Goal: Task Accomplishment & Management: Manage account settings

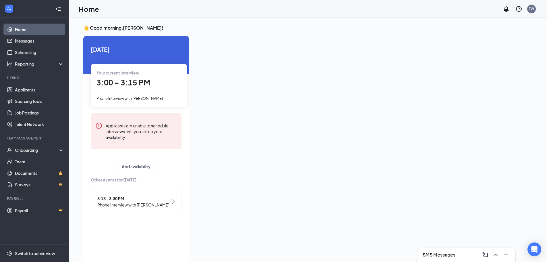
click at [0, 233] on ul "Home Messages Scheduling Reporting Hiring Applicants Sourcing Tools Job Posting…" at bounding box center [34, 131] width 69 height 226
click at [32, 90] on link "Applicants" at bounding box center [39, 89] width 49 height 11
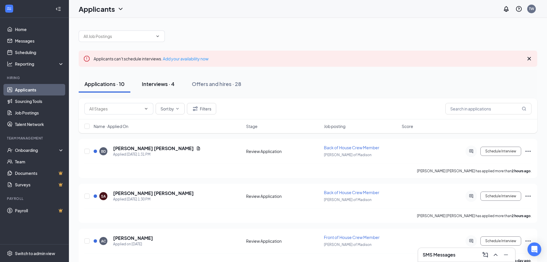
click at [158, 83] on div "Interviews · 4" at bounding box center [158, 83] width 33 height 7
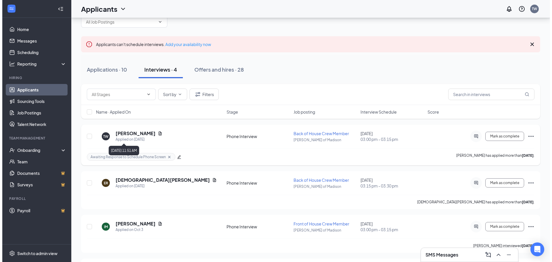
scroll to position [29, 0]
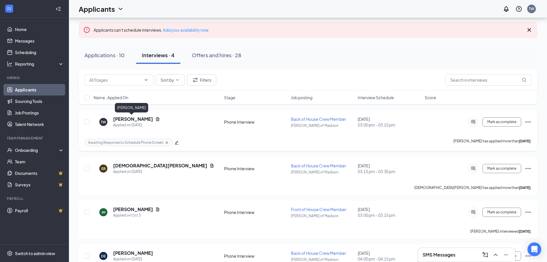
click at [129, 118] on h5 "[PERSON_NAME]" at bounding box center [133, 119] width 40 height 6
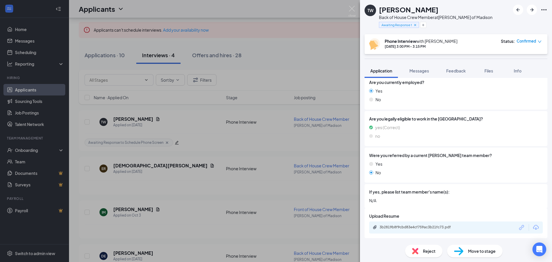
scroll to position [478, 0]
drag, startPoint x: 449, startPoint y: 162, endPoint x: 448, endPoint y: 177, distance: 15.3
click at [449, 165] on div "Yes" at bounding box center [456, 163] width 174 height 6
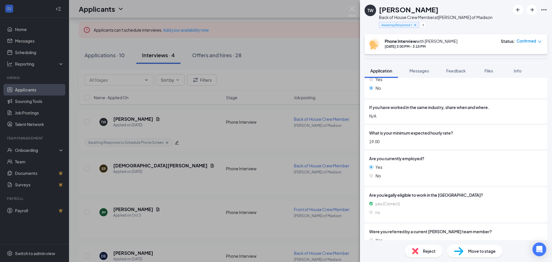
scroll to position [402, 0]
click at [428, 68] on button "Messages" at bounding box center [418, 71] width 31 height 14
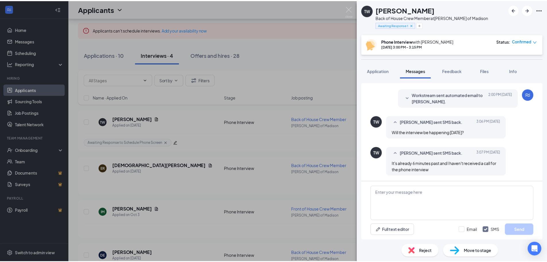
scroll to position [167, 0]
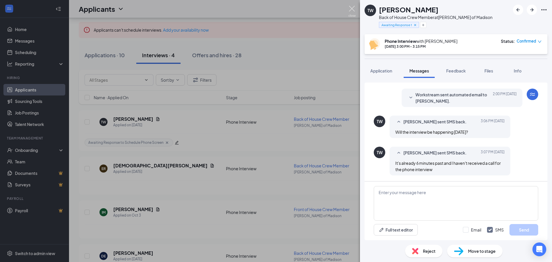
click at [353, 8] on img at bounding box center [351, 11] width 7 height 11
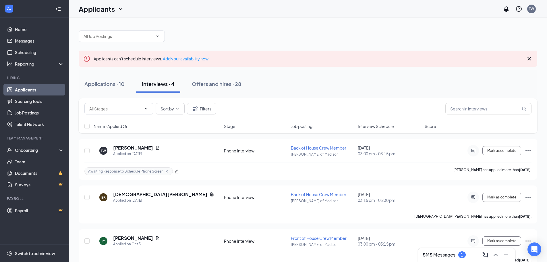
click at [442, 76] on div "Applications · 10 Interviews · 4 Offers and hires · 28" at bounding box center [308, 83] width 459 height 17
click at [175, 172] on icon "edit" at bounding box center [177, 172] width 4 height 4
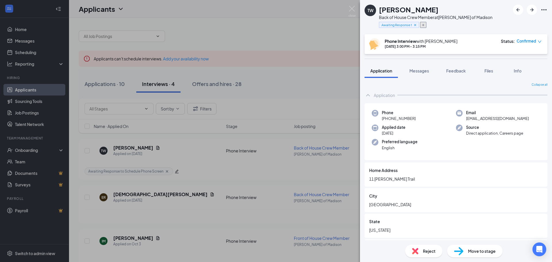
click at [424, 26] on icon "Plus" at bounding box center [422, 24] width 3 height 3
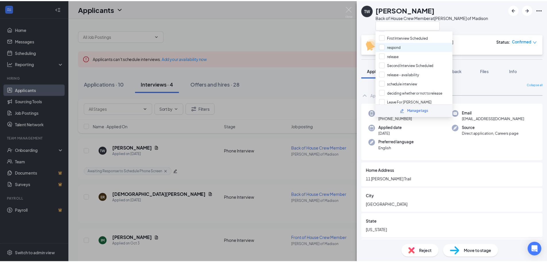
scroll to position [43, 0]
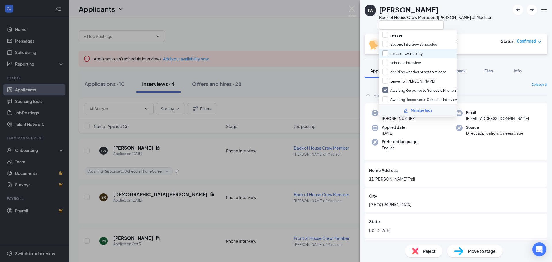
click at [396, 54] on input "release - availability" at bounding box center [402, 53] width 40 height 6
checkbox input "true"
click at [386, 89] on input "Awaiting Response to Schedule Phone Screen" at bounding box center [423, 90] width 83 height 6
checkbox input "false"
click at [472, 27] on div at bounding box center [436, 24] width 114 height 9
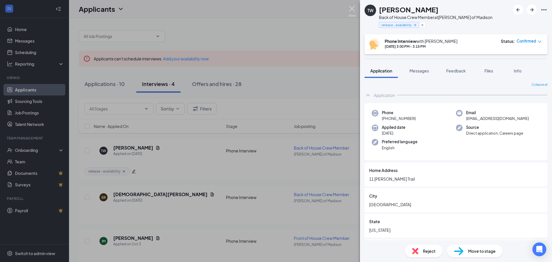
click at [349, 8] on img at bounding box center [351, 11] width 7 height 11
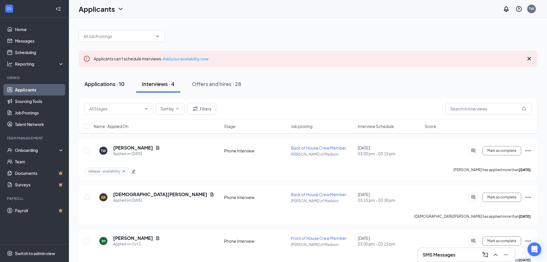
click at [95, 81] on div "Applications · 10" at bounding box center [104, 83] width 40 height 7
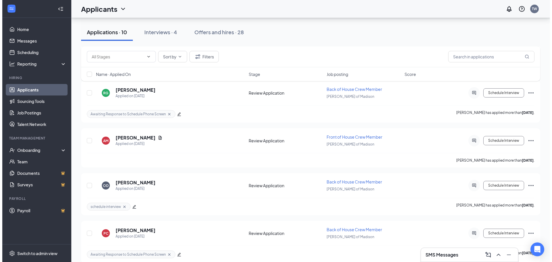
scroll to position [338, 0]
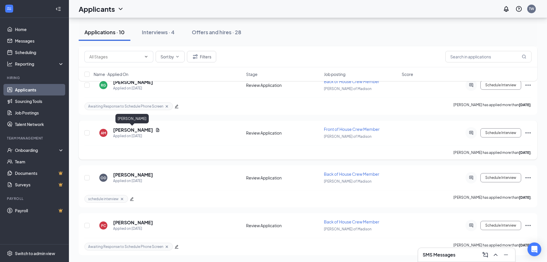
click at [134, 130] on h5 "[PERSON_NAME]" at bounding box center [133, 130] width 40 height 6
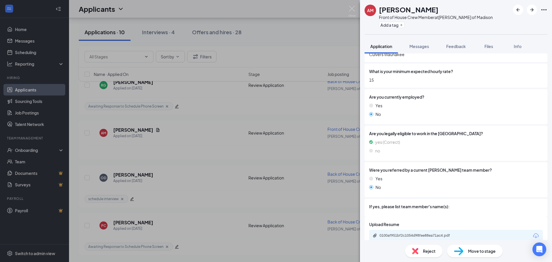
scroll to position [441, 0]
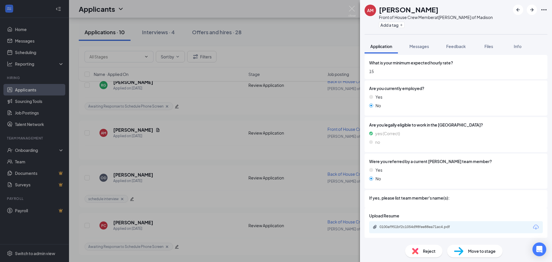
click at [423, 250] on span "Reject" at bounding box center [429, 251] width 13 height 6
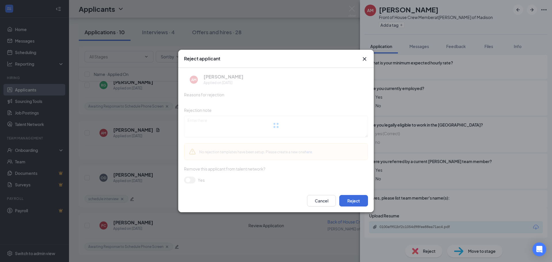
scroll to position [439, 0]
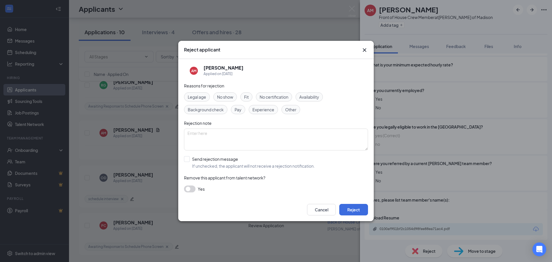
click at [249, 97] on span "Fit" at bounding box center [246, 97] width 5 height 6
click at [193, 159] on input "Send rejection message If unchecked, the applicant will not receive a rejection…" at bounding box center [249, 162] width 131 height 13
checkbox input "true"
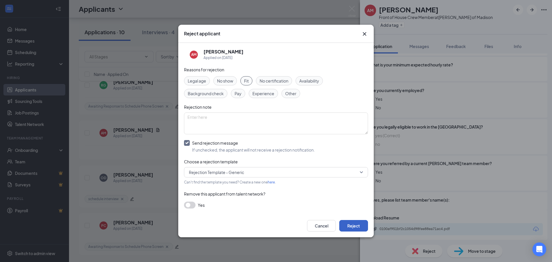
click at [349, 227] on button "Reject" at bounding box center [353, 225] width 29 height 11
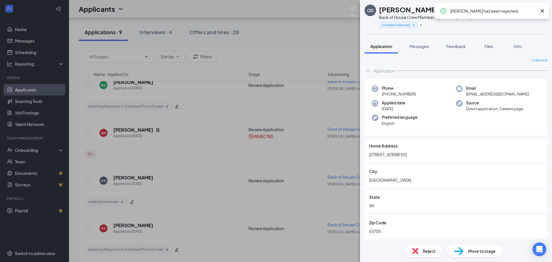
click at [204, 159] on div "OD [PERSON_NAME] Back of House Crew Member at [PERSON_NAME] of Madison schedule…" at bounding box center [276, 131] width 552 height 262
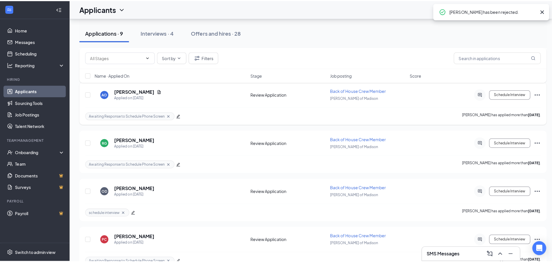
scroll to position [269, 0]
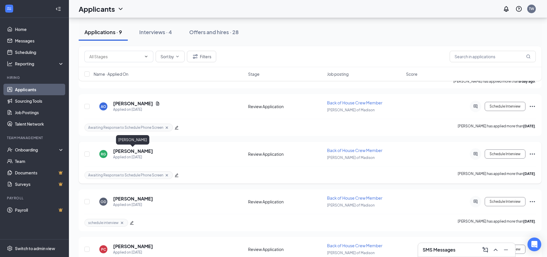
click at [127, 149] on h5 "[PERSON_NAME]" at bounding box center [133, 151] width 40 height 6
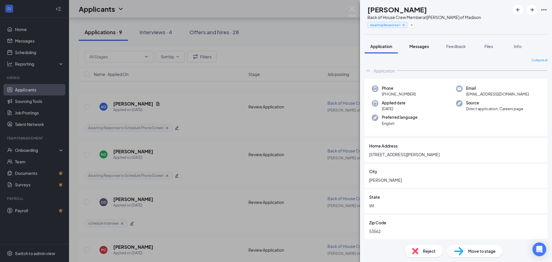
click at [428, 49] on button "Messages" at bounding box center [418, 46] width 31 height 14
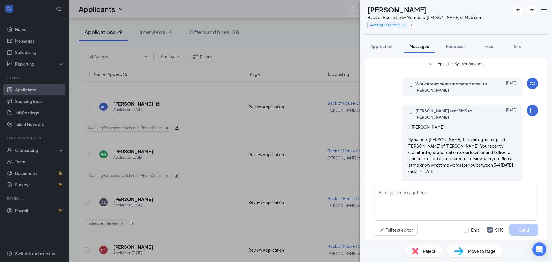
scroll to position [39, 0]
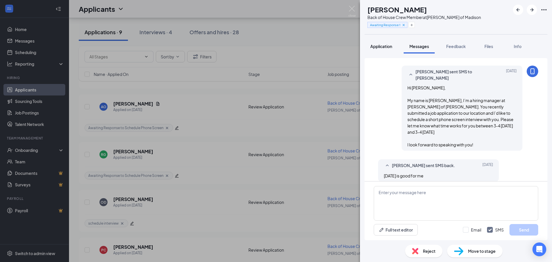
click at [385, 46] on span "Application" at bounding box center [381, 46] width 22 height 5
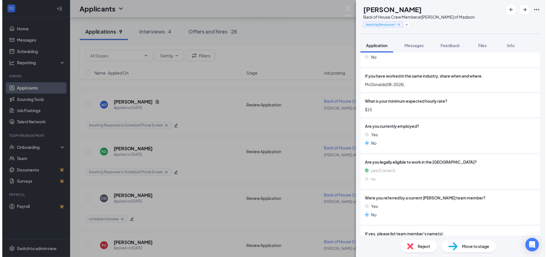
scroll to position [409, 0]
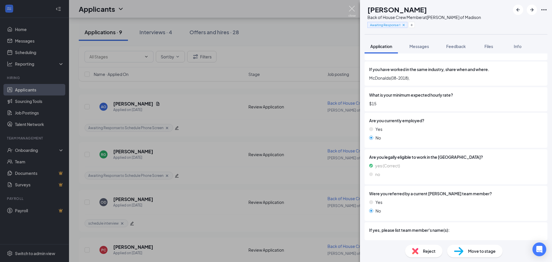
click at [349, 9] on img at bounding box center [351, 11] width 7 height 11
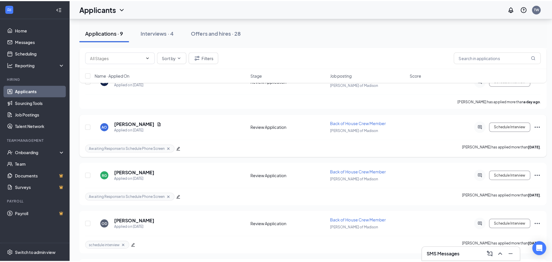
scroll to position [211, 0]
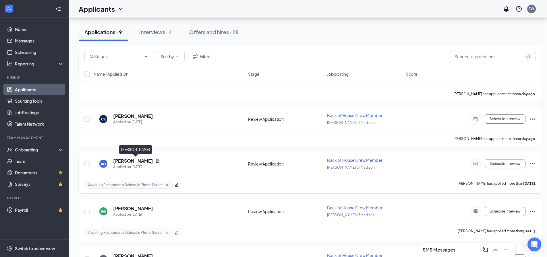
click at [153, 162] on h5 "[PERSON_NAME]" at bounding box center [133, 161] width 40 height 6
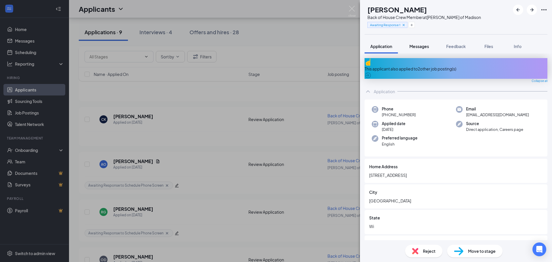
click at [419, 49] on div "Messages" at bounding box center [419, 46] width 20 height 6
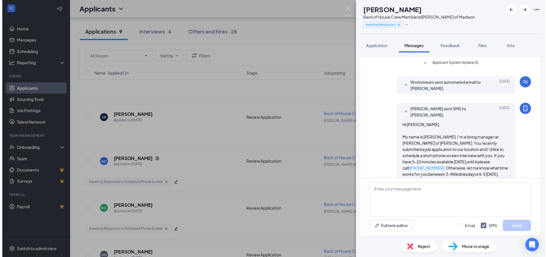
scroll to position [21, 0]
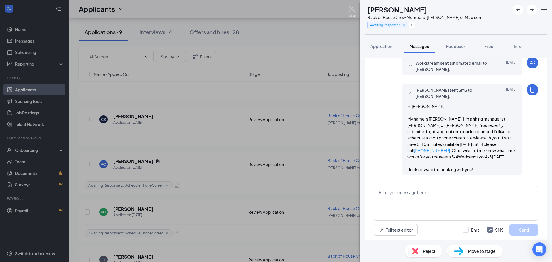
click at [350, 7] on img at bounding box center [351, 11] width 7 height 11
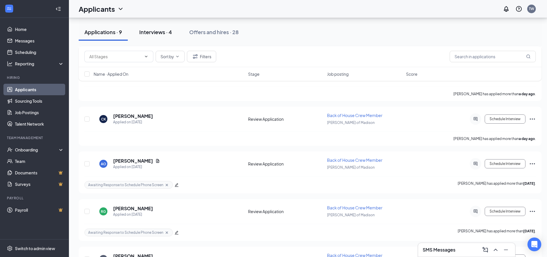
click at [152, 27] on button "Interviews · 4" at bounding box center [156, 32] width 44 height 17
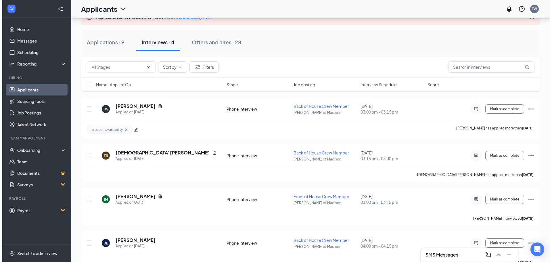
scroll to position [31, 0]
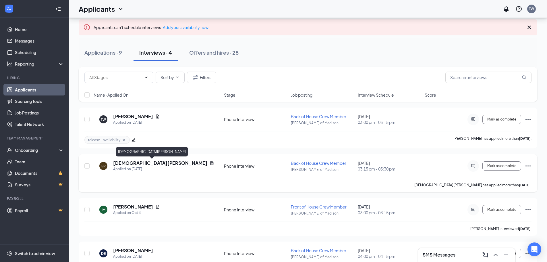
click at [123, 164] on h5 "[DEMOGRAPHIC_DATA][PERSON_NAME]" at bounding box center [160, 163] width 94 height 6
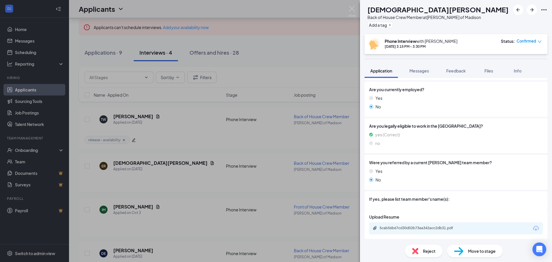
scroll to position [466, 0]
click at [409, 226] on div "5cab56b67cd30d02b73ea342acc2db31.pdf" at bounding box center [419, 226] width 80 height 5
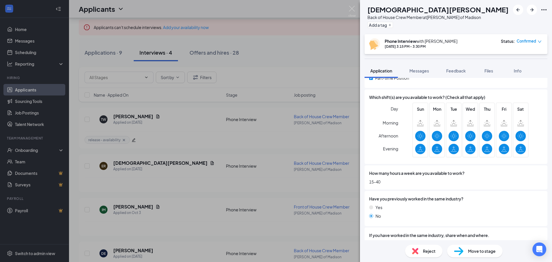
scroll to position [207, 0]
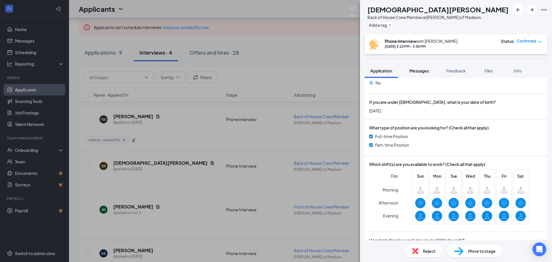
click at [417, 73] on div "Messages" at bounding box center [419, 71] width 20 height 6
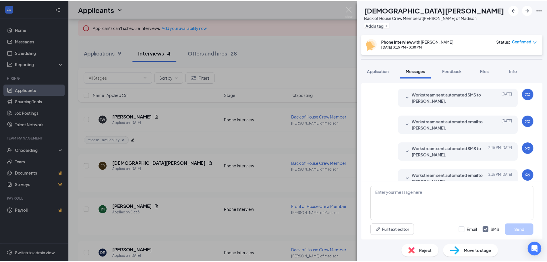
scroll to position [166, 0]
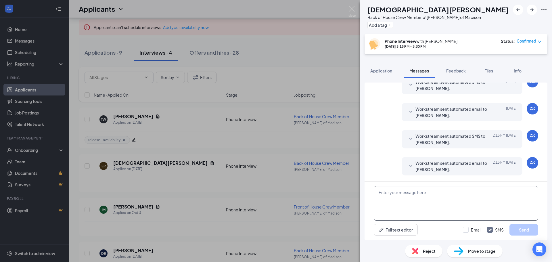
click at [417, 192] on textarea at bounding box center [456, 203] width 164 height 34
click at [240, 179] on div "ER [PERSON_NAME] Back of House Crew Member at [PERSON_NAME] of Madison Add a ta…" at bounding box center [276, 131] width 552 height 262
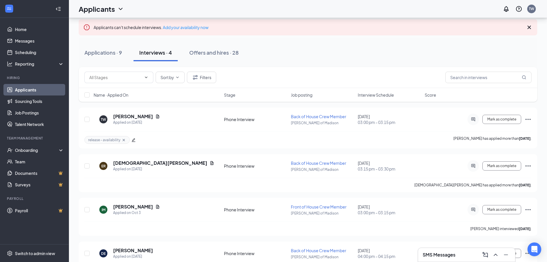
click at [460, 257] on div "SMS Messages" at bounding box center [467, 254] width 88 height 9
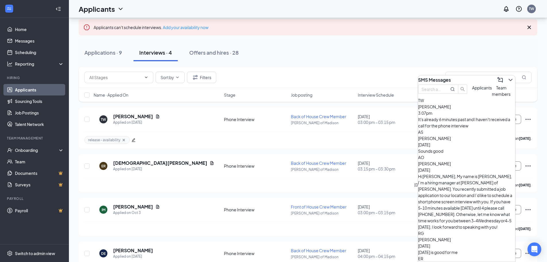
click at [445, 151] on div "Sounds good" at bounding box center [466, 151] width 97 height 6
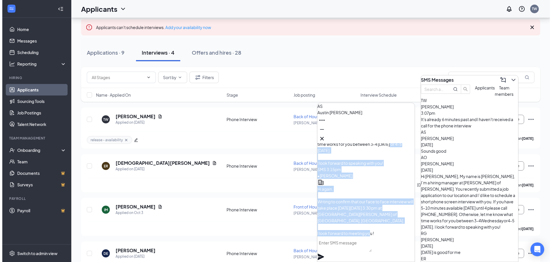
scroll to position [-45, 0]
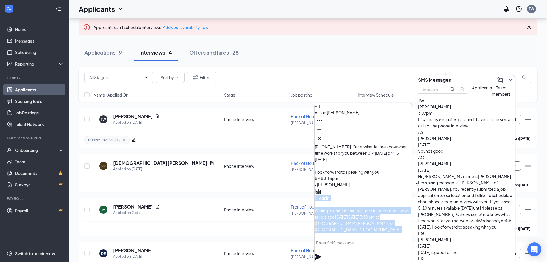
drag, startPoint x: 341, startPoint y: 200, endPoint x: 329, endPoint y: 190, distance: 15.5
click at [329, 195] on div "Hi again, Writing to confirm that our face to face interview will take place [D…" at bounding box center [363, 223] width 97 height 57
copy span "Hi again, Writing to confirm that our face to face interview will take place [D…"
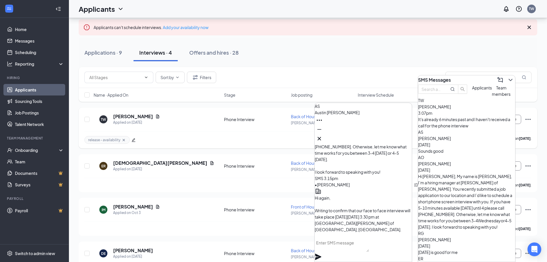
drag, startPoint x: 231, startPoint y: 127, endPoint x: 214, endPoint y: 123, distance: 17.2
click at [228, 127] on div "TW [PERSON_NAME] Applied on [DATE] Phone Interview Back of House Crew Member [P…" at bounding box center [307, 122] width 447 height 18
click at [132, 162] on h5 "[DEMOGRAPHIC_DATA][PERSON_NAME]" at bounding box center [160, 163] width 94 height 6
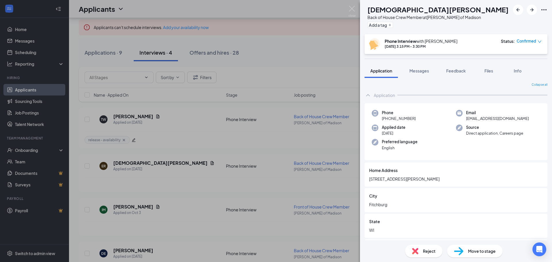
click at [476, 249] on span "Move to stage" at bounding box center [482, 251] width 28 height 6
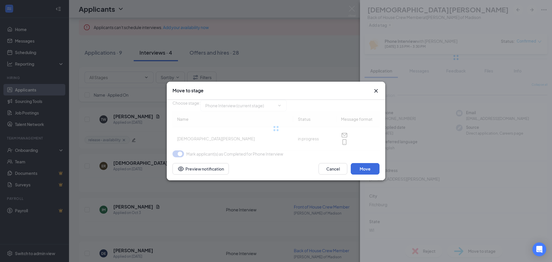
type input "In-Person Interview (next stage)"
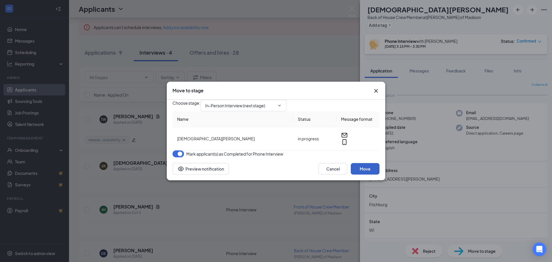
click at [367, 174] on button "Move" at bounding box center [365, 168] width 29 height 11
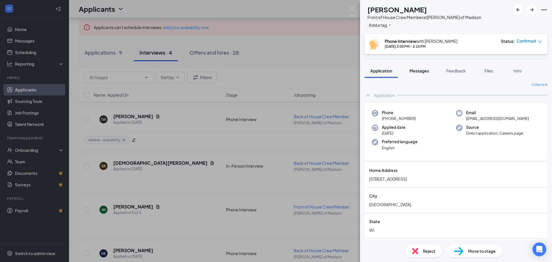
click at [419, 74] on button "Messages" at bounding box center [418, 71] width 31 height 14
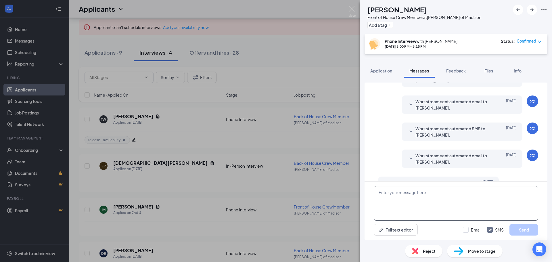
scroll to position [12, 0]
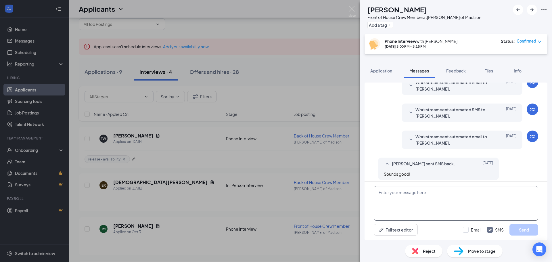
click at [406, 198] on textarea at bounding box center [456, 203] width 164 height 34
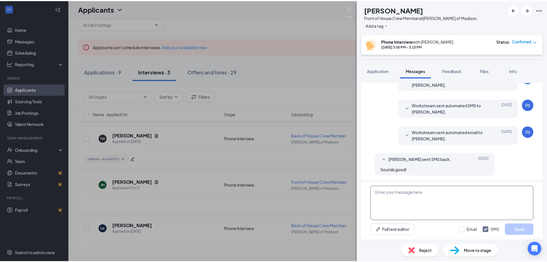
scroll to position [184, 0]
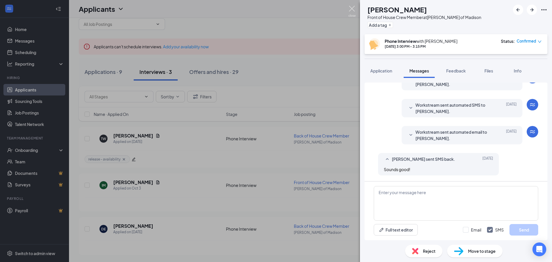
drag, startPoint x: 351, startPoint y: 7, endPoint x: 261, endPoint y: 68, distance: 108.6
click at [351, 8] on img at bounding box center [351, 11] width 7 height 11
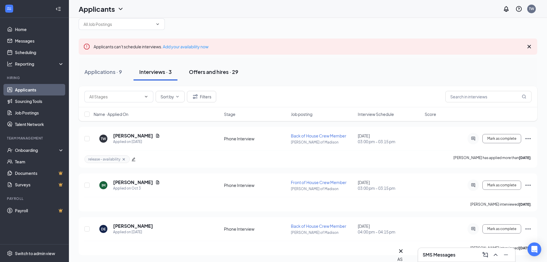
click at [223, 72] on div "Offers and hires · 29" at bounding box center [213, 71] width 49 height 7
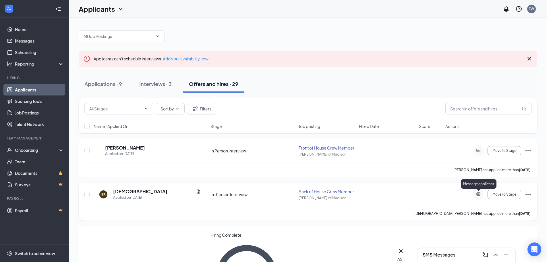
click at [478, 195] on icon "ActiveChat" at bounding box center [479, 194] width 4 height 4
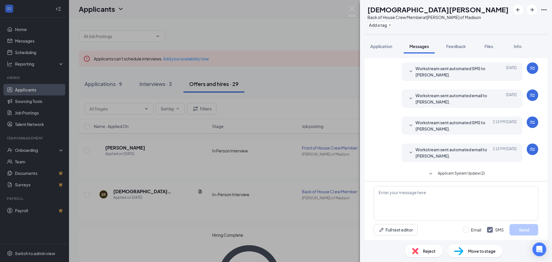
scroll to position [91, 0]
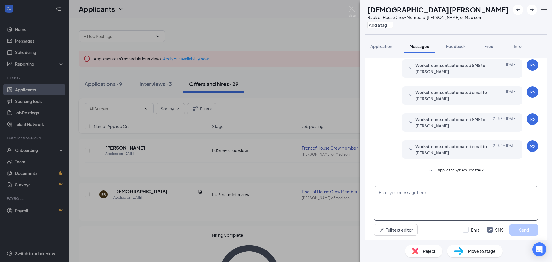
click at [384, 203] on textarea at bounding box center [456, 203] width 164 height 34
paste textarea "Hi again, Writing to confirm that our face to face interview will take place [D…"
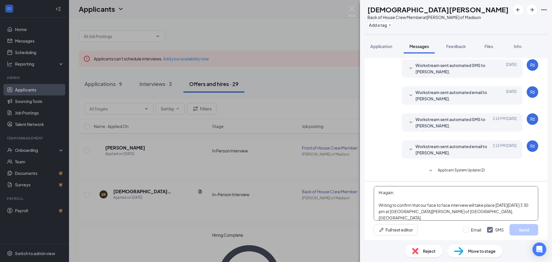
scroll to position [13, 0]
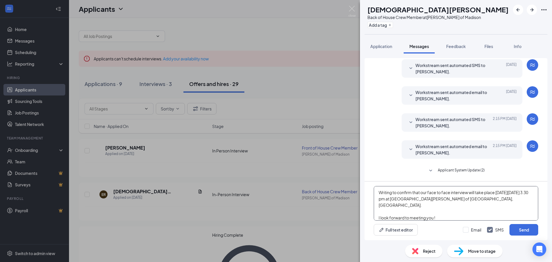
drag, startPoint x: 520, startPoint y: 193, endPoint x: 505, endPoint y: 192, distance: 15.0
click at [505, 192] on textarea "Hi again, Writing to confirm that our face to face interview will take place [D…" at bounding box center [456, 203] width 164 height 34
click at [401, 199] on textarea "Hi again, Writing to confirm that our face to face interview will take place [D…" at bounding box center [456, 203] width 164 height 34
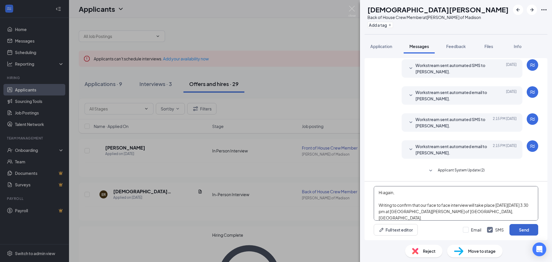
type textarea "Hi again, Writing to confirm that our face to face interview will take place [D…"
click at [524, 232] on button "Send" at bounding box center [523, 229] width 29 height 11
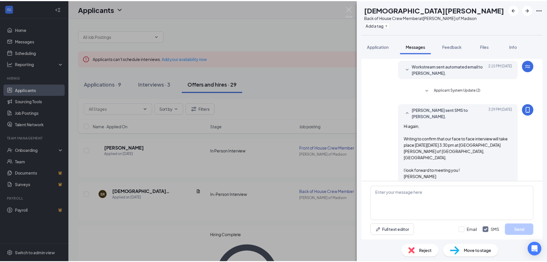
scroll to position [172, 0]
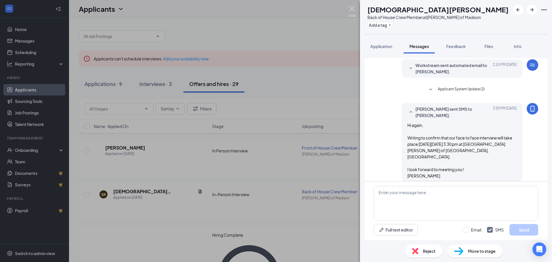
click at [352, 13] on img at bounding box center [351, 11] width 7 height 11
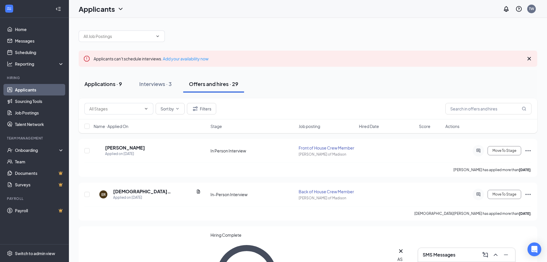
click at [104, 88] on button "Applications · 9" at bounding box center [103, 83] width 49 height 17
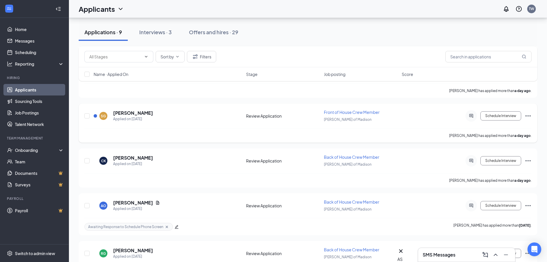
scroll to position [172, 0]
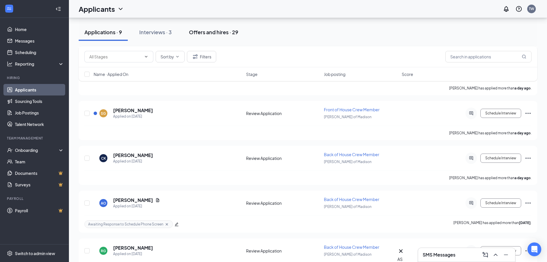
click at [211, 37] on button "Offers and hires · 29" at bounding box center [213, 32] width 61 height 17
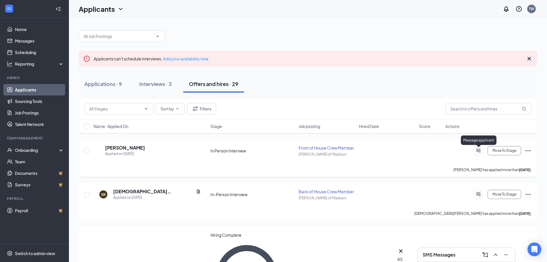
click at [478, 152] on icon "ActiveChat" at bounding box center [478, 150] width 7 height 5
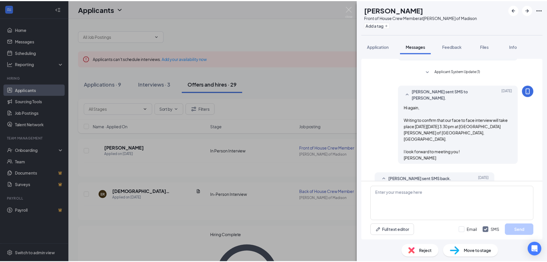
scroll to position [165, 0]
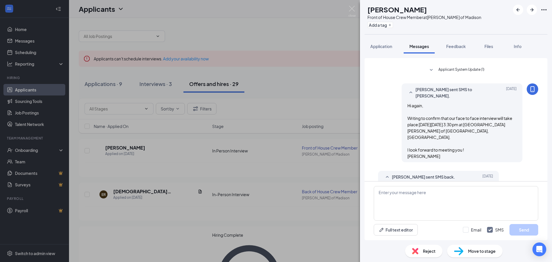
click at [433, 251] on span "Reject" at bounding box center [429, 251] width 13 height 6
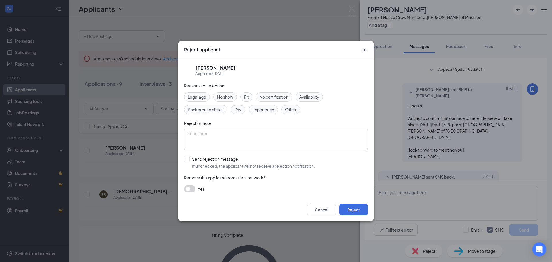
click at [293, 113] on div "Other" at bounding box center [290, 109] width 19 height 9
click at [248, 136] on textarea at bounding box center [276, 139] width 184 height 22
type textarea "Accepted another position"
click at [214, 163] on input "Send rejection message If unchecked, the applicant will not receive a rejection…" at bounding box center [249, 162] width 131 height 13
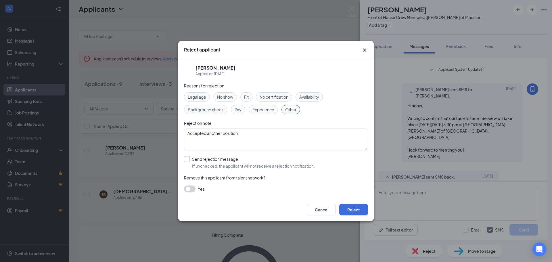
checkbox input "true"
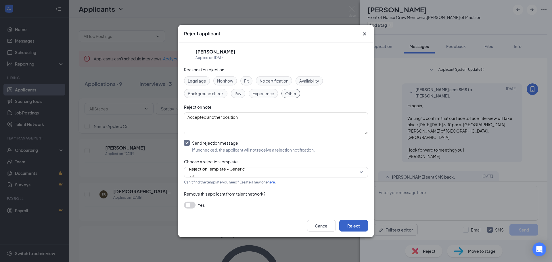
click at [355, 223] on button "Reject" at bounding box center [353, 225] width 29 height 11
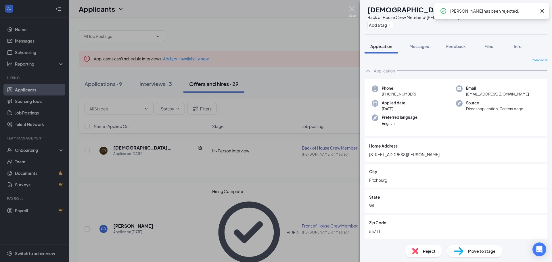
click at [354, 10] on img at bounding box center [351, 11] width 7 height 11
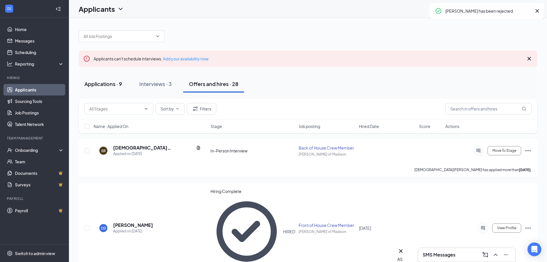
click at [108, 84] on div "Applications · 9" at bounding box center [103, 83] width 38 height 7
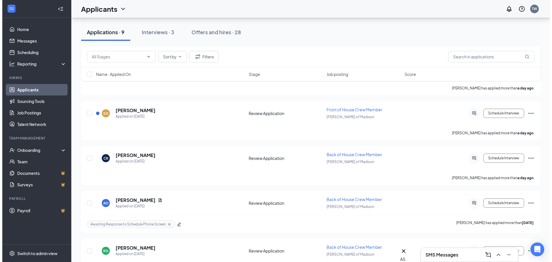
scroll to position [293, 0]
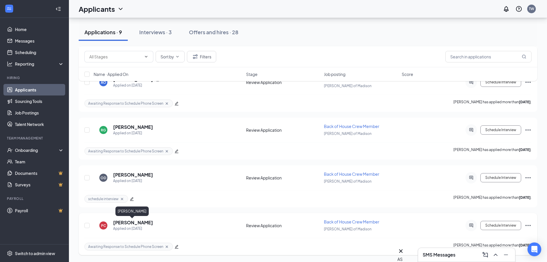
click at [117, 221] on h5 "[PERSON_NAME]" at bounding box center [133, 222] width 40 height 6
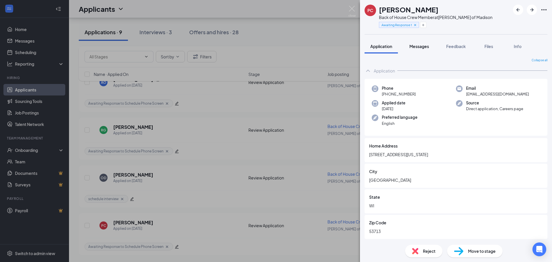
click at [414, 45] on span "Messages" at bounding box center [419, 46] width 20 height 5
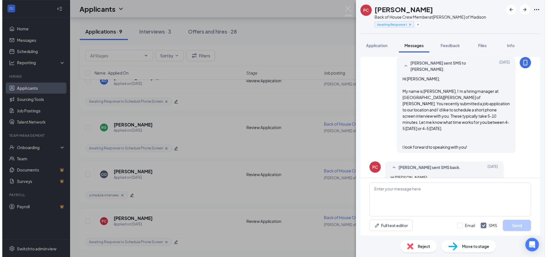
scroll to position [81, 0]
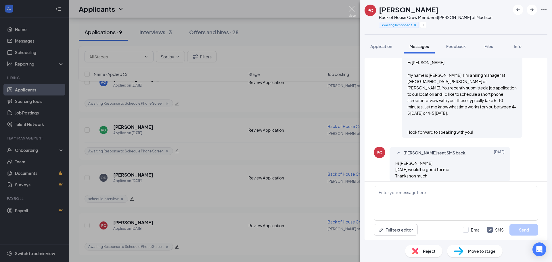
click at [351, 10] on img at bounding box center [351, 11] width 7 height 11
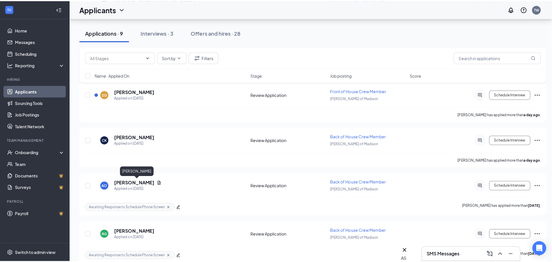
scroll to position [178, 0]
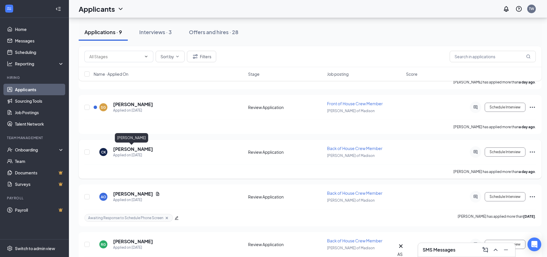
click at [127, 147] on h5 "[PERSON_NAME]" at bounding box center [133, 149] width 40 height 6
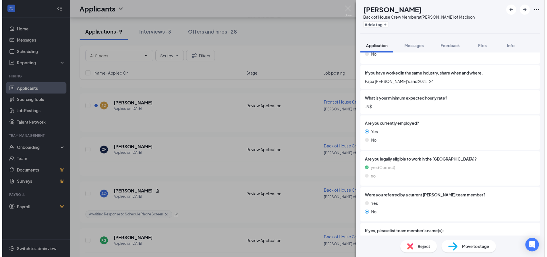
scroll to position [409, 0]
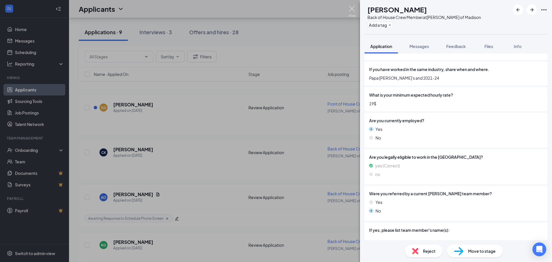
click at [349, 7] on img at bounding box center [351, 11] width 7 height 11
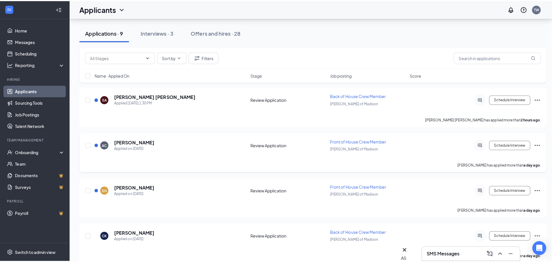
scroll to position [92, 0]
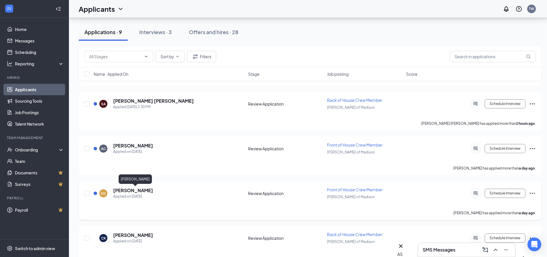
click at [145, 191] on h5 "[PERSON_NAME]" at bounding box center [133, 191] width 40 height 6
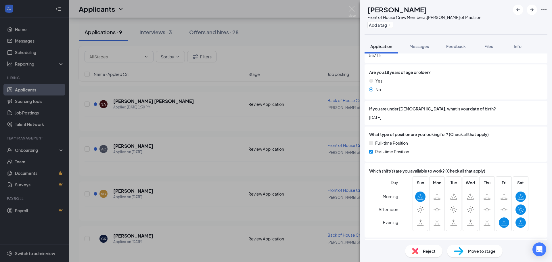
scroll to position [172, 0]
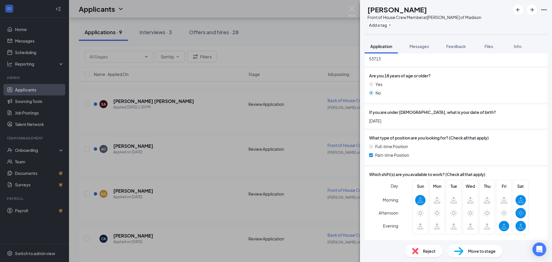
click at [430, 250] on span "Reject" at bounding box center [429, 251] width 13 height 6
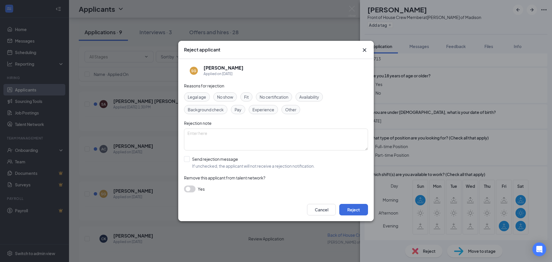
click at [311, 94] on span "Availability" at bounding box center [309, 97] width 20 height 6
click at [250, 98] on div "Fit" at bounding box center [246, 96] width 12 height 9
click at [214, 163] on input "Send rejection message If unchecked, the applicant will not receive a rejection…" at bounding box center [249, 162] width 131 height 13
checkbox input "true"
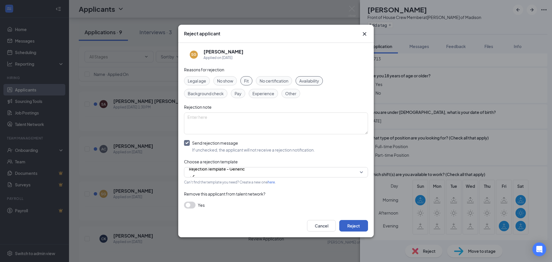
click at [350, 224] on button "Reject" at bounding box center [353, 225] width 29 height 11
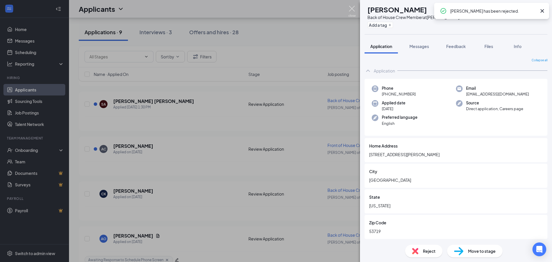
click at [351, 10] on img at bounding box center [351, 11] width 7 height 11
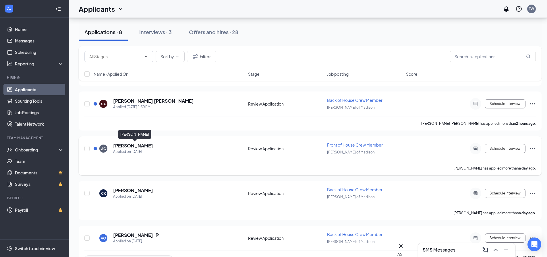
click at [140, 148] on h5 "[PERSON_NAME]" at bounding box center [133, 146] width 40 height 6
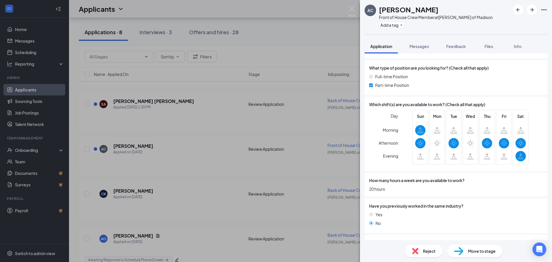
scroll to position [259, 0]
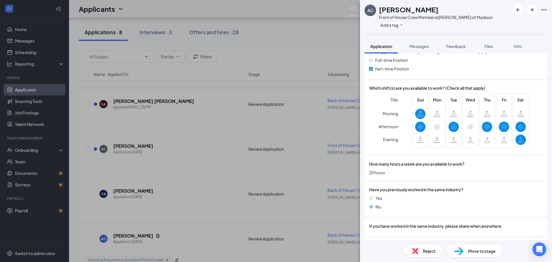
click at [419, 252] on div "Reject" at bounding box center [423, 251] width 37 height 13
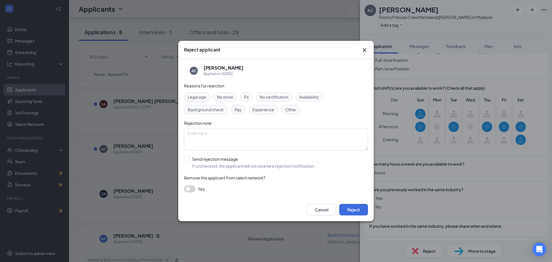
click at [313, 93] on div "Availability" at bounding box center [308, 96] width 27 height 9
click at [248, 100] on span "Fit" at bounding box center [246, 97] width 5 height 6
click at [215, 162] on input "Send rejection message If unchecked, the applicant will not receive a rejection…" at bounding box center [249, 162] width 131 height 13
checkbox input "true"
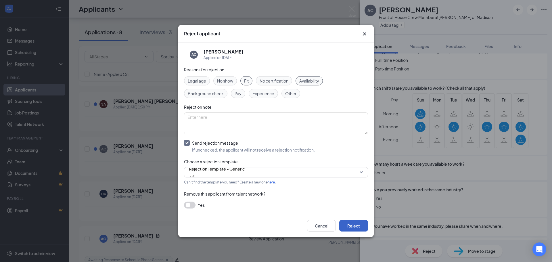
click at [356, 222] on button "Reject" at bounding box center [353, 225] width 29 height 11
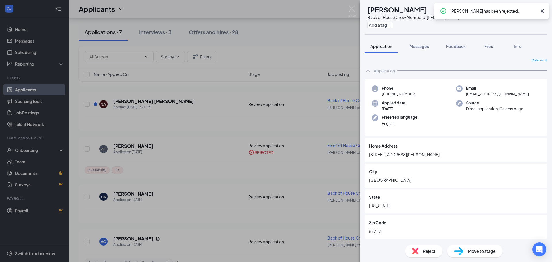
click at [348, 5] on div "[PERSON_NAME] Back of House Crew Member at [PERSON_NAME] of Madison Add a tag A…" at bounding box center [276, 131] width 552 height 262
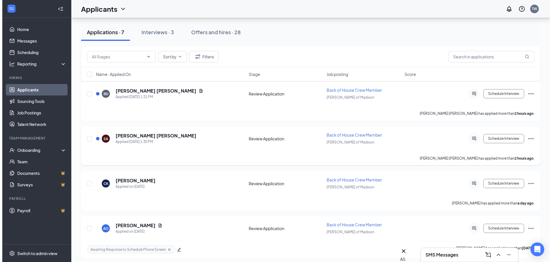
scroll to position [63, 0]
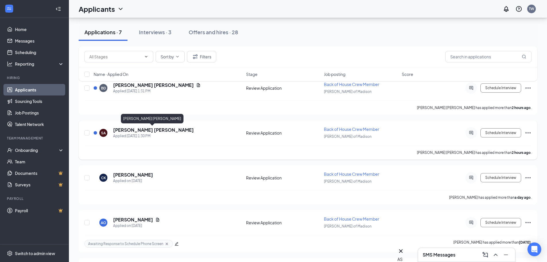
click at [153, 128] on h5 "[PERSON_NAME] [PERSON_NAME]" at bounding box center [153, 130] width 81 height 6
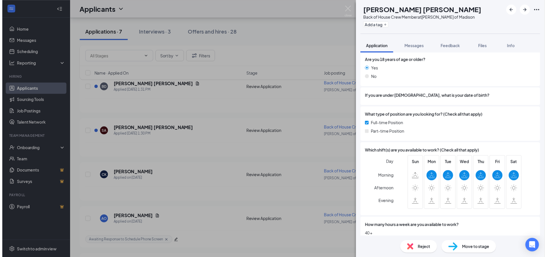
scroll to position [281, 0]
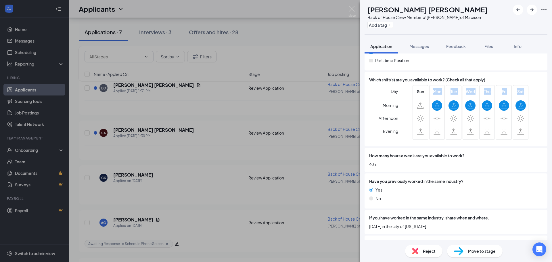
drag, startPoint x: 428, startPoint y: 88, endPoint x: 523, endPoint y: 84, distance: 95.5
click at [523, 85] on div "Sun Mon Tue Wed Thu Fri Sat" at bounding box center [470, 112] width 116 height 55
click at [445, 61] on div "Full-time Position Part-time Position" at bounding box center [456, 57] width 174 height 17
click at [541, 96] on div "Which shift(s) are you available to work? (Check all that apply) Day Morning Af…" at bounding box center [455, 109] width 183 height 74
click at [351, 8] on img at bounding box center [351, 11] width 7 height 11
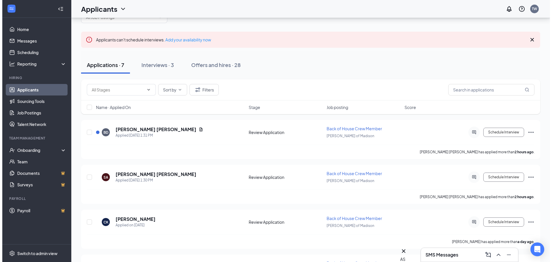
scroll to position [6, 0]
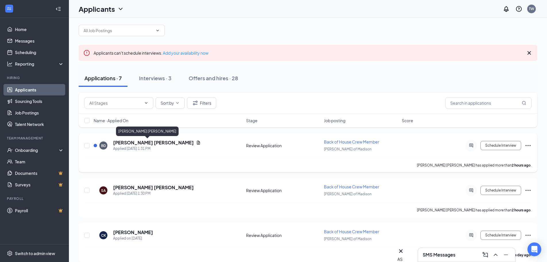
click at [136, 141] on h5 "[PERSON_NAME] [PERSON_NAME]" at bounding box center [153, 142] width 81 height 6
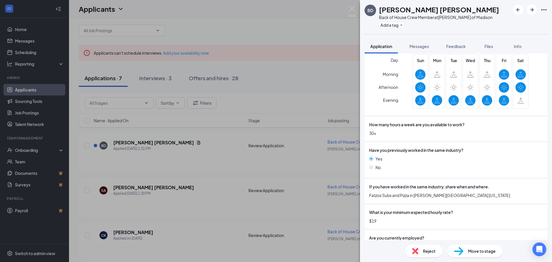
scroll to position [201, 0]
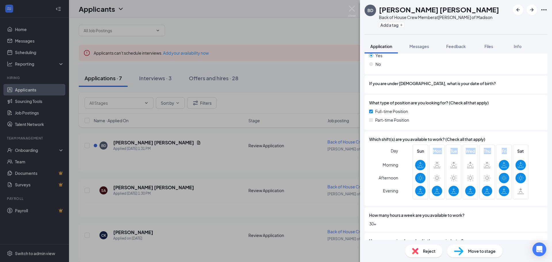
drag, startPoint x: 424, startPoint y: 196, endPoint x: 495, endPoint y: 197, distance: 71.8
click at [495, 197] on div "Sun Mon Tue Wed Thu Fri Sat" at bounding box center [470, 172] width 116 height 55
click at [519, 195] on div at bounding box center [520, 191] width 10 height 10
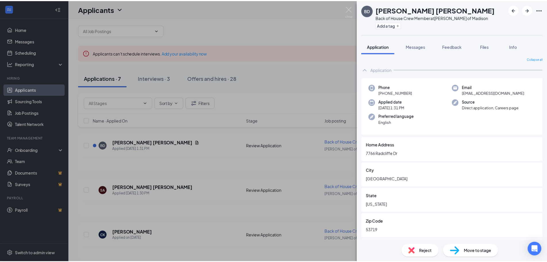
scroll to position [0, 0]
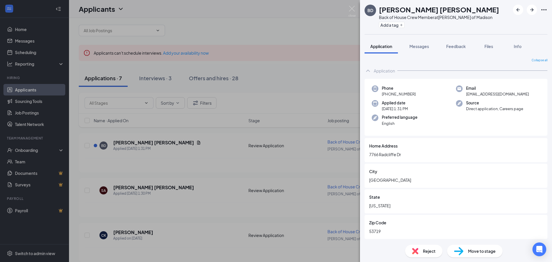
click at [201, 47] on div "[PERSON_NAME] Back of House Crew Member at [PERSON_NAME] of Madison Add a tag A…" at bounding box center [276, 131] width 552 height 262
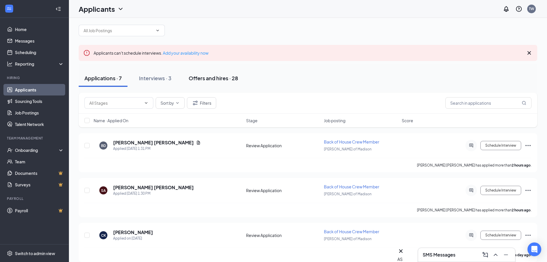
click at [206, 74] on div "Offers and hires · 28" at bounding box center [213, 77] width 49 height 7
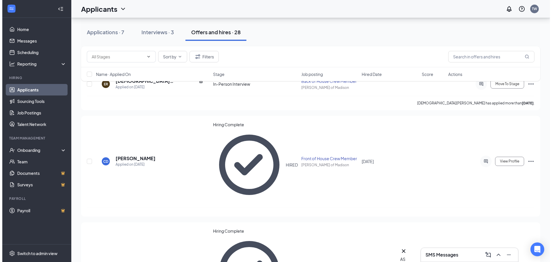
scroll to position [63, 0]
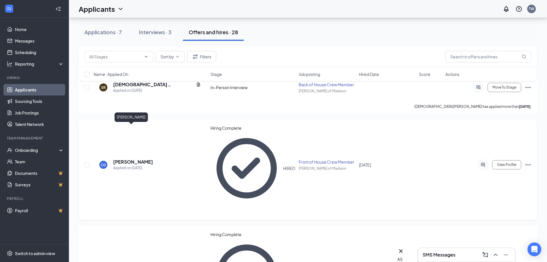
click at [125, 159] on h5 "[PERSON_NAME]" at bounding box center [133, 162] width 40 height 6
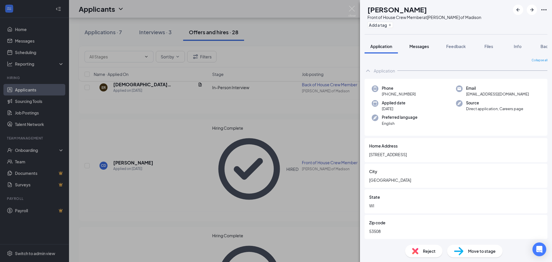
click at [425, 48] on span "Messages" at bounding box center [419, 46] width 20 height 5
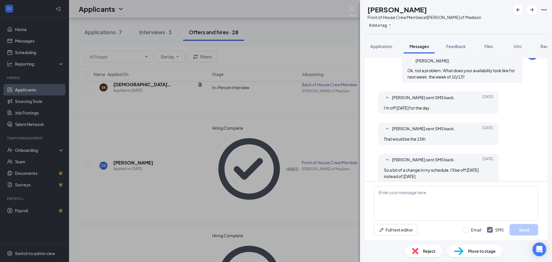
scroll to position [167, 0]
click at [423, 197] on textarea at bounding box center [456, 203] width 164 height 34
click at [376, 44] on span "Application" at bounding box center [381, 46] width 22 height 5
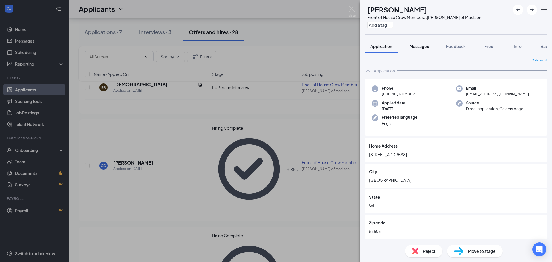
click at [422, 43] on button "Messages" at bounding box center [418, 46] width 31 height 14
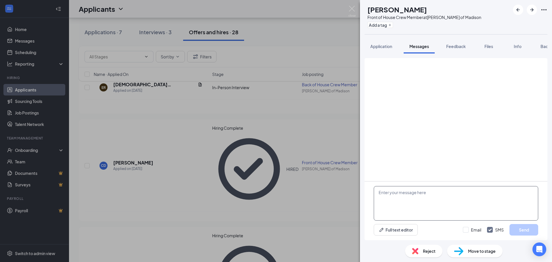
click at [408, 196] on textarea at bounding box center [456, 203] width 164 height 34
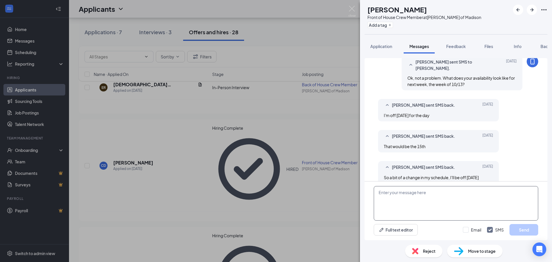
scroll to position [167, 0]
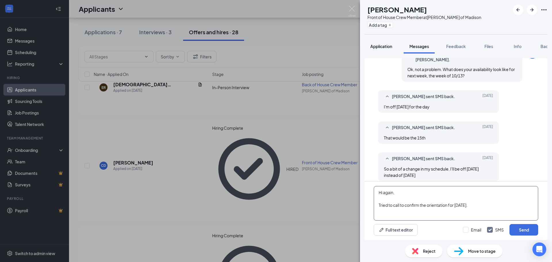
type textarea "Hi again, Tried to call to confirm the orientation for [DATE]."
click at [376, 45] on span "Application" at bounding box center [381, 46] width 22 height 5
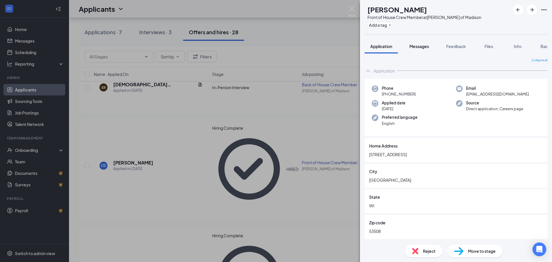
click at [421, 45] on span "Messages" at bounding box center [419, 46] width 20 height 5
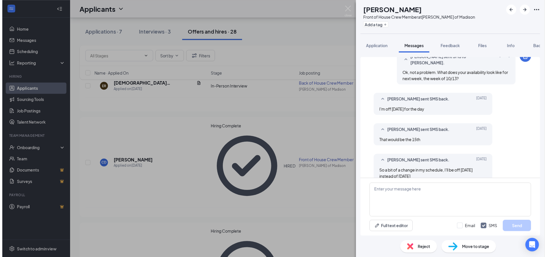
scroll to position [167, 0]
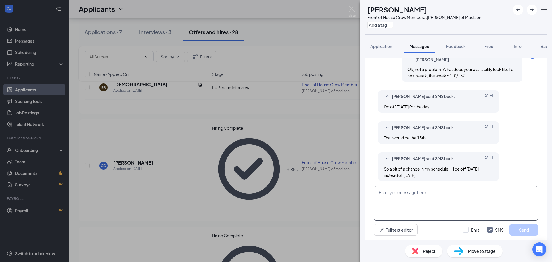
click at [412, 202] on textarea at bounding box center [456, 203] width 164 height 34
click at [351, 11] on img at bounding box center [351, 11] width 7 height 11
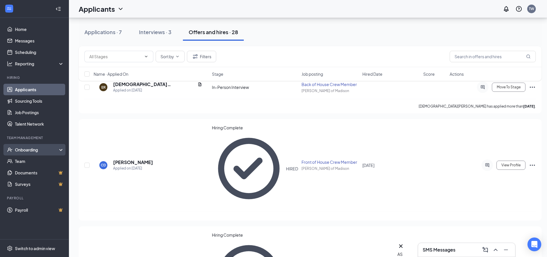
click at [25, 149] on div "Onboarding" at bounding box center [37, 150] width 44 height 6
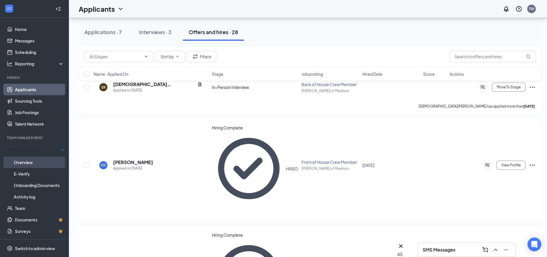
click at [26, 162] on link "Overview" at bounding box center [39, 162] width 50 height 11
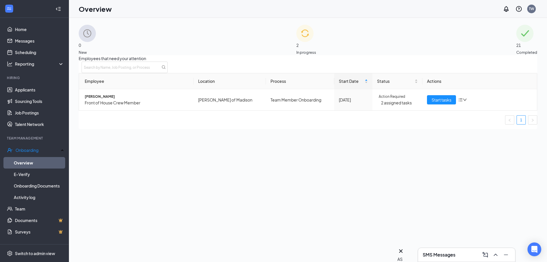
click at [301, 32] on div "2 In progress" at bounding box center [307, 40] width 20 height 30
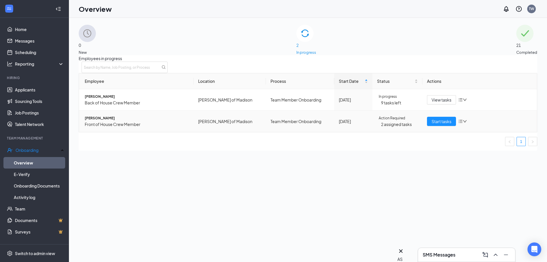
click at [108, 121] on span "[PERSON_NAME]" at bounding box center [137, 118] width 104 height 6
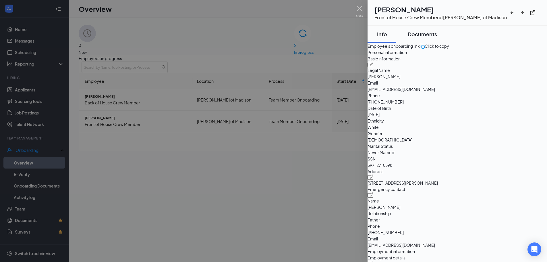
click at [423, 35] on div "Documents" at bounding box center [422, 33] width 29 height 7
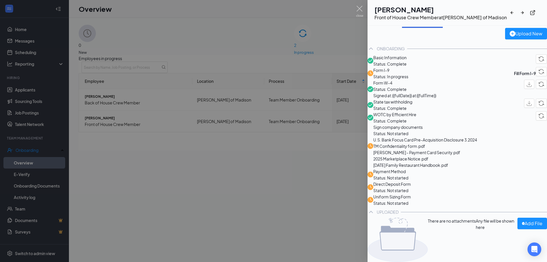
scroll to position [86, 0]
drag, startPoint x: 483, startPoint y: 138, endPoint x: 386, endPoint y: 112, distance: 101.1
click at [386, 124] on div "Sign company documents Status: Not started U.S. Bank Focus Card Pre-Acquisition…" at bounding box center [458, 146] width 180 height 44
click at [487, 168] on div "Payment Method Status: Not started" at bounding box center [458, 174] width 180 height 13
drag, startPoint x: 429, startPoint y: 157, endPoint x: 404, endPoint y: 155, distance: 25.4
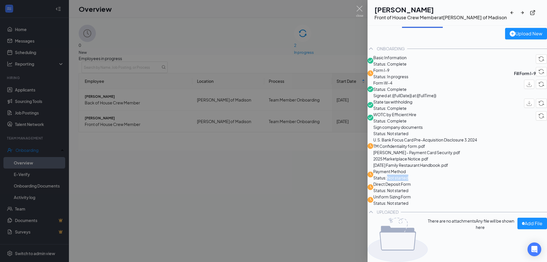
click at [404, 174] on span "Status: Not started" at bounding box center [391, 177] width 35 height 6
click at [460, 183] on div "Direct Deposit Form Status: Not started" at bounding box center [458, 187] width 180 height 13
drag, startPoint x: 447, startPoint y: 182, endPoint x: 414, endPoint y: 181, distance: 33.1
click at [414, 181] on div "Direct Deposit Form Status: Not started" at bounding box center [458, 187] width 180 height 13
click at [464, 214] on div "UPLOADED" at bounding box center [458, 211] width 180 height 11
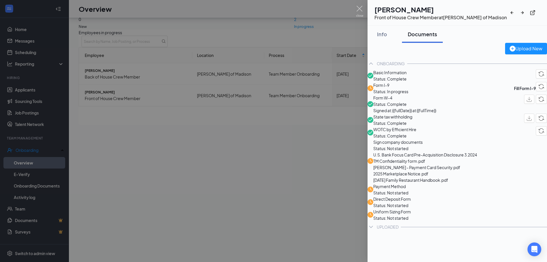
scroll to position [0, 0]
click at [391, 33] on div "Info" at bounding box center [382, 33] width 17 height 7
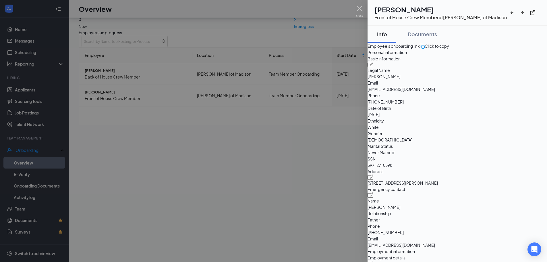
click at [449, 49] on div "Click to copy" at bounding box center [434, 46] width 29 height 6
click at [54, 78] on div at bounding box center [273, 131] width 547 height 262
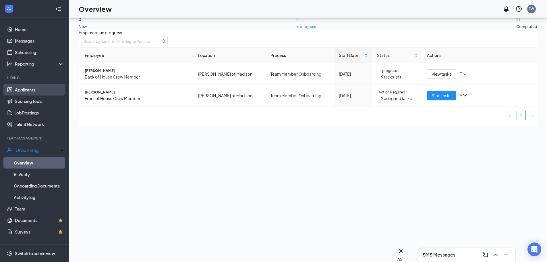
click at [27, 92] on link "Applicants" at bounding box center [39, 89] width 49 height 11
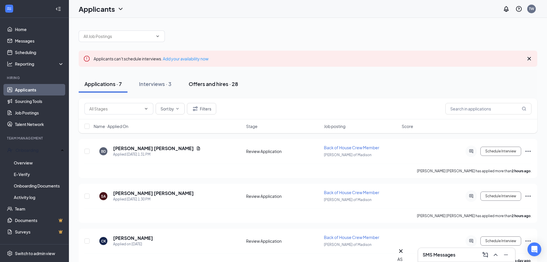
click at [204, 81] on div "Offers and hires · 28" at bounding box center [213, 83] width 49 height 7
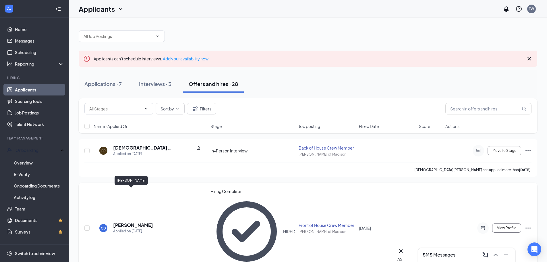
click at [118, 222] on h5 "[PERSON_NAME]" at bounding box center [133, 225] width 40 height 6
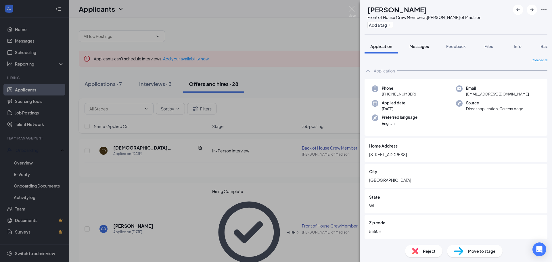
click at [421, 51] on button "Messages" at bounding box center [418, 46] width 31 height 14
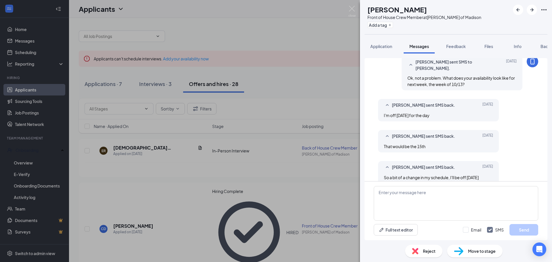
scroll to position [167, 0]
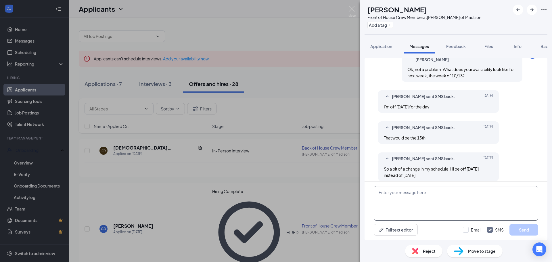
click at [417, 205] on textarea at bounding box center [456, 203] width 164 height 34
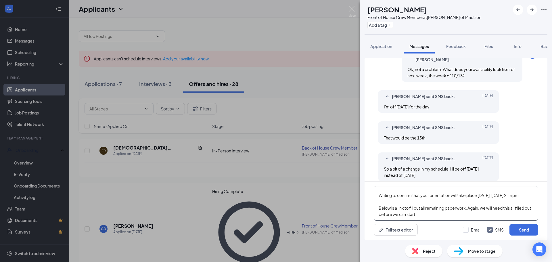
scroll to position [25, 0]
paste textarea "[URL][DOMAIN_NAME]"
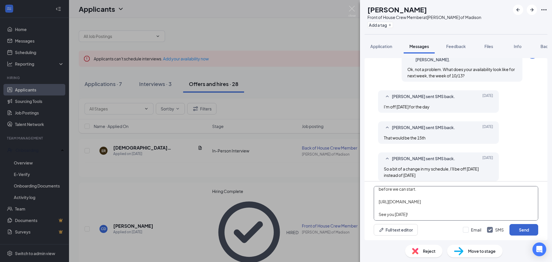
type textarea "Hi [PERSON_NAME], Writing to confirm that your orientation will take place [DAT…"
click at [523, 227] on button "Send" at bounding box center [523, 229] width 29 height 11
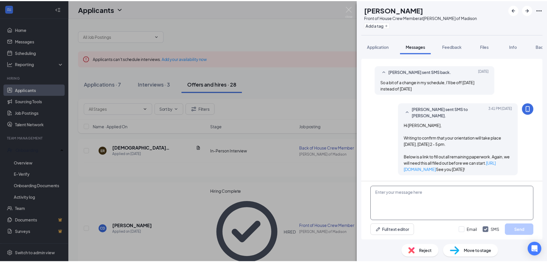
scroll to position [268, 0]
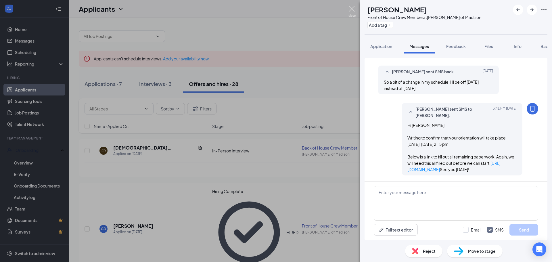
click at [351, 10] on img at bounding box center [351, 11] width 7 height 11
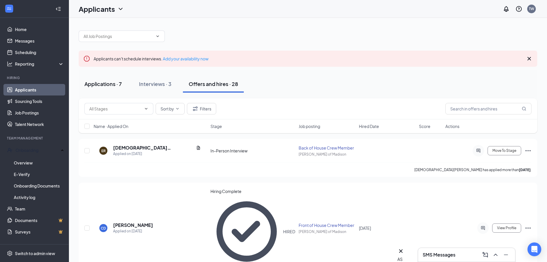
click at [105, 79] on button "Applications · 7" at bounding box center [103, 83] width 49 height 17
